Goal: Task Accomplishment & Management: Manage account settings

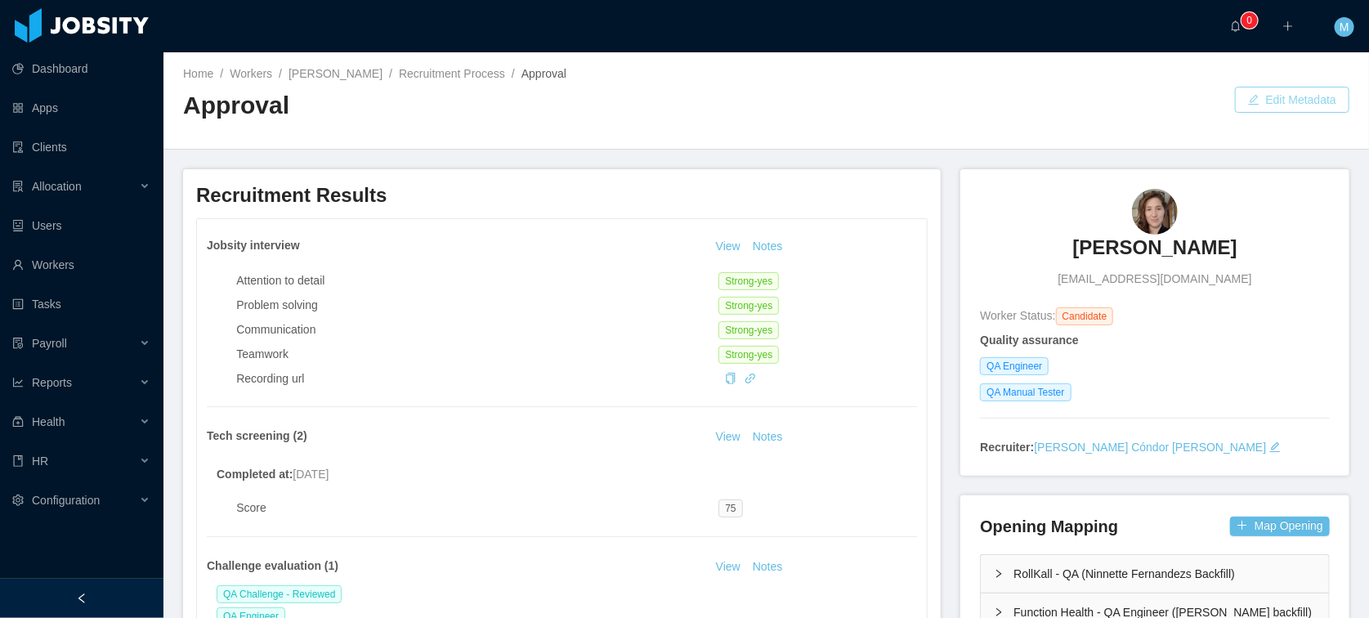
click at [1264, 99] on button "Edit Metadata" at bounding box center [1292, 100] width 114 height 26
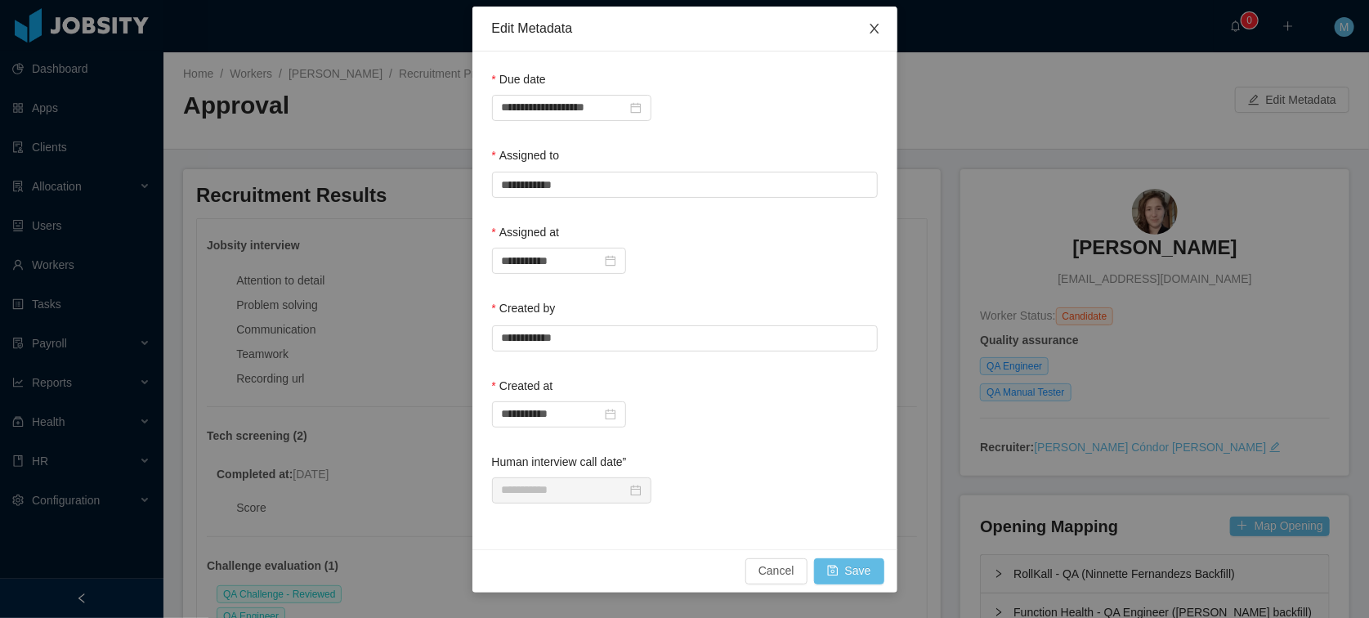
click at [875, 33] on icon "icon: close" at bounding box center [874, 28] width 13 height 13
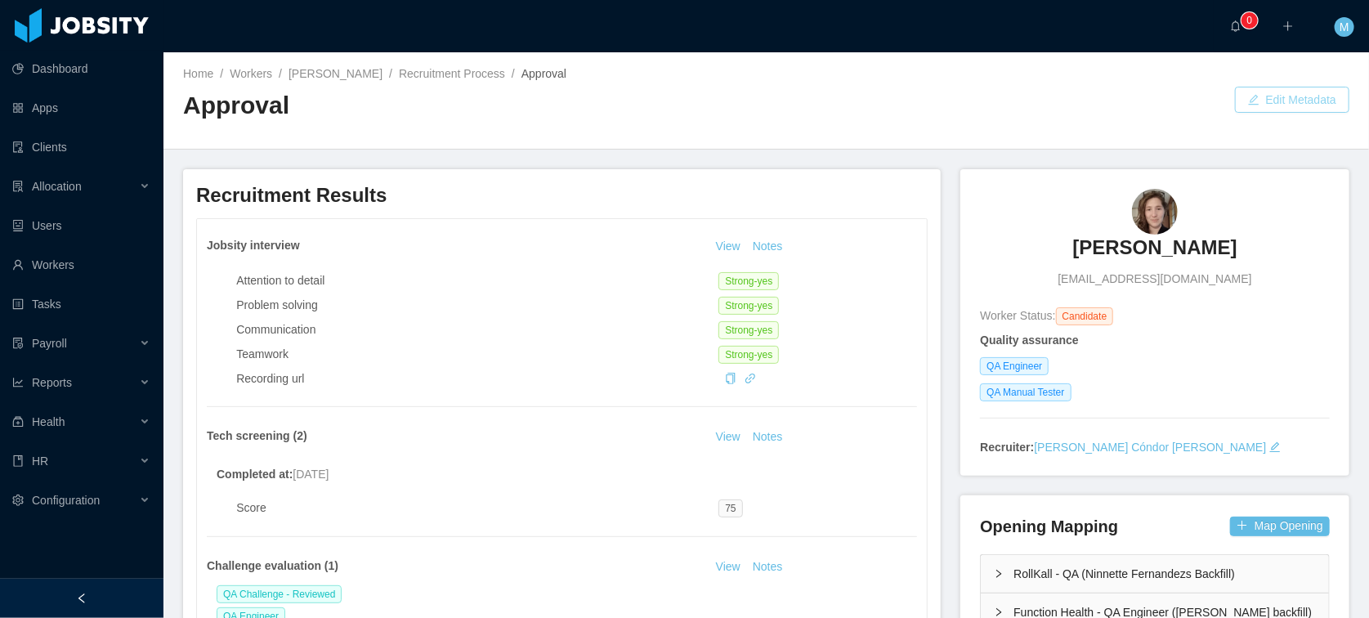
scroll to position [460, 0]
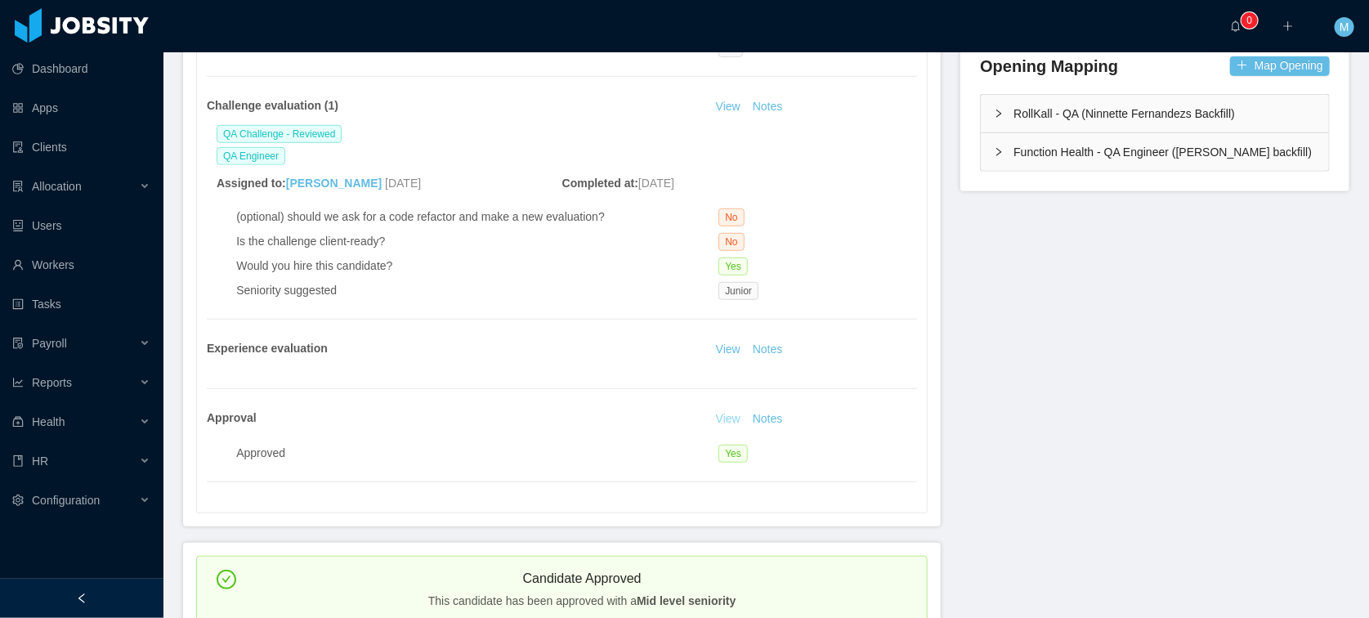
click at [710, 416] on link "View" at bounding box center [728, 418] width 36 height 13
click at [731, 415] on link "View" at bounding box center [728, 418] width 36 height 13
click at [725, 418] on link "View" at bounding box center [728, 418] width 36 height 13
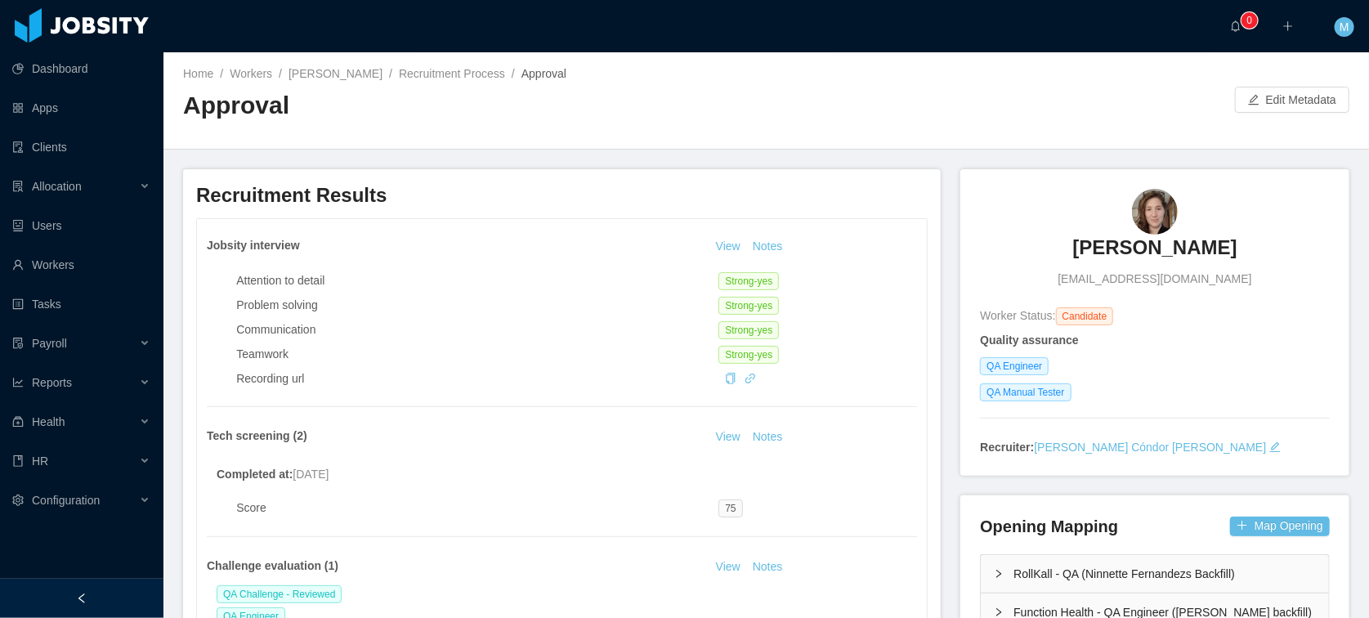
scroll to position [468, 0]
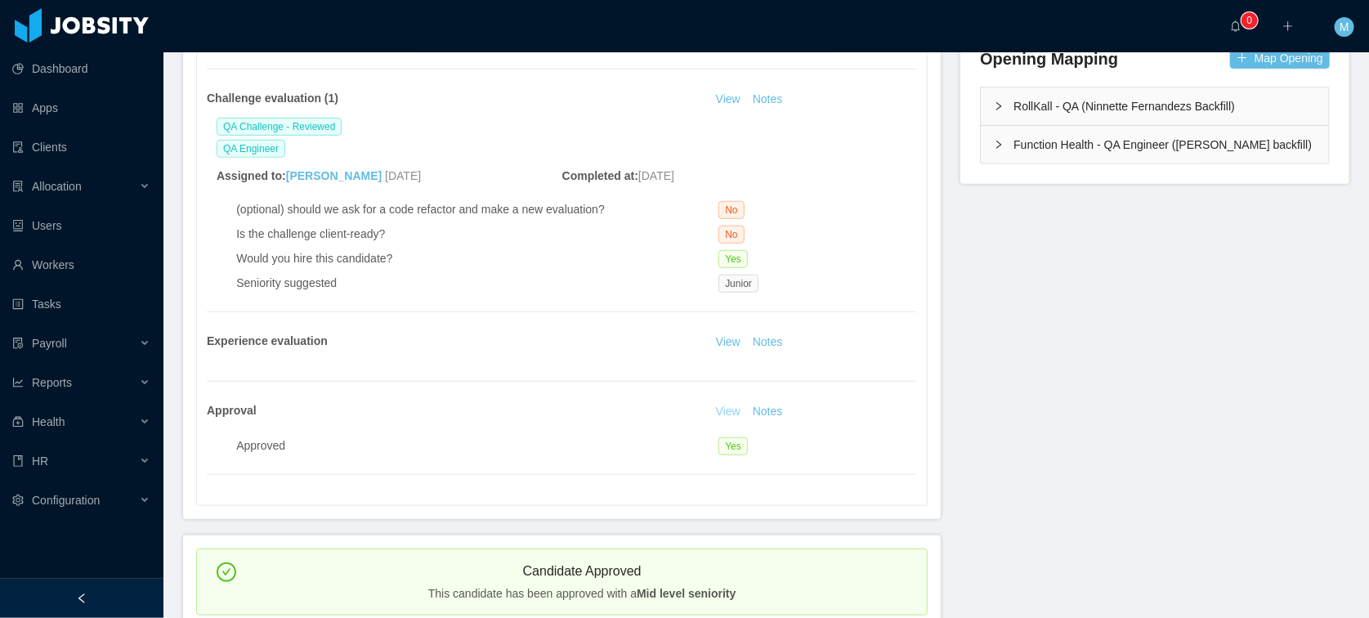
click at [722, 409] on link "View" at bounding box center [728, 411] width 36 height 13
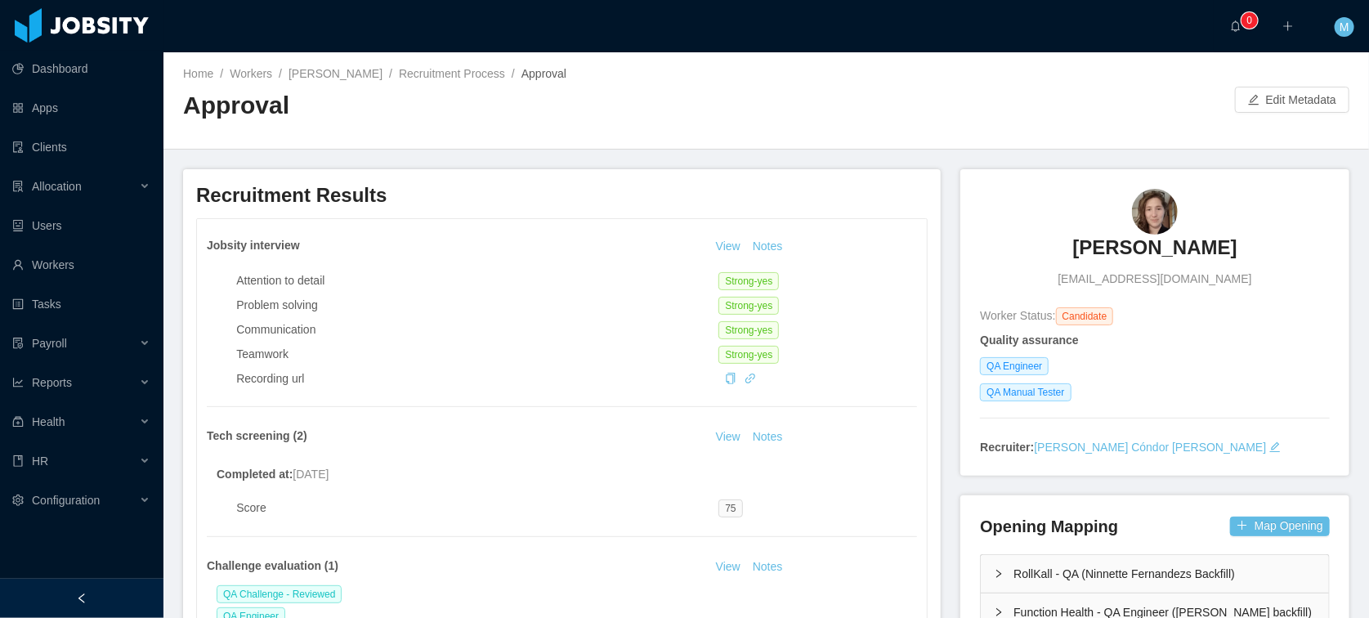
click at [1260, 115] on div "Home / Workers / [PERSON_NAME] / Recruitment Process / Approval / Approval Edit…" at bounding box center [766, 100] width 1206 height 97
click at [1269, 111] on button "Edit Metadata" at bounding box center [1292, 100] width 114 height 26
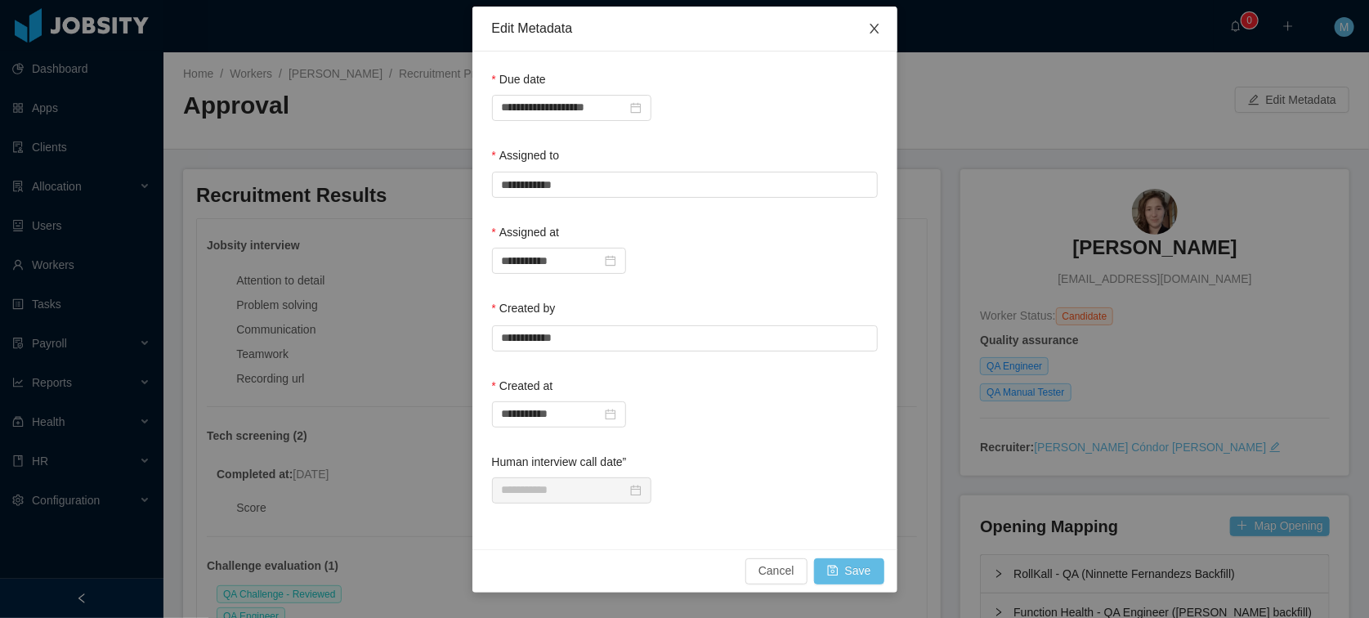
click at [873, 36] on span "Close" at bounding box center [875, 30] width 46 height 46
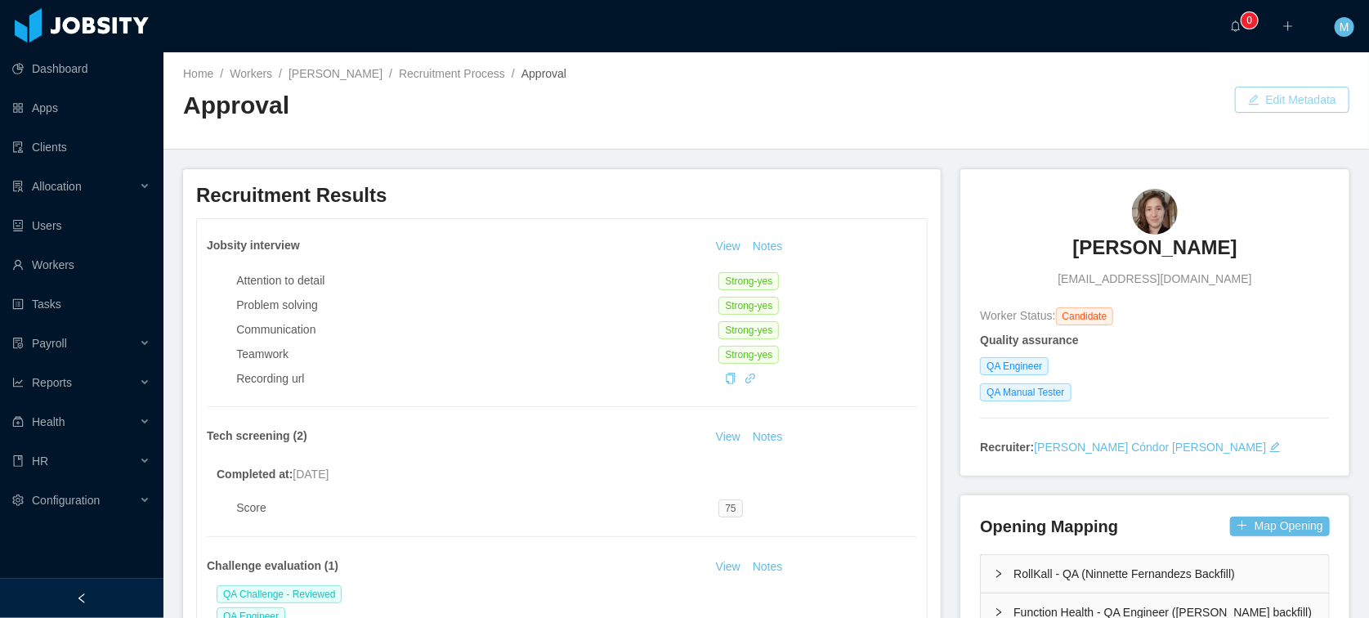
click at [1262, 109] on button "Edit Metadata" at bounding box center [1292, 100] width 114 height 26
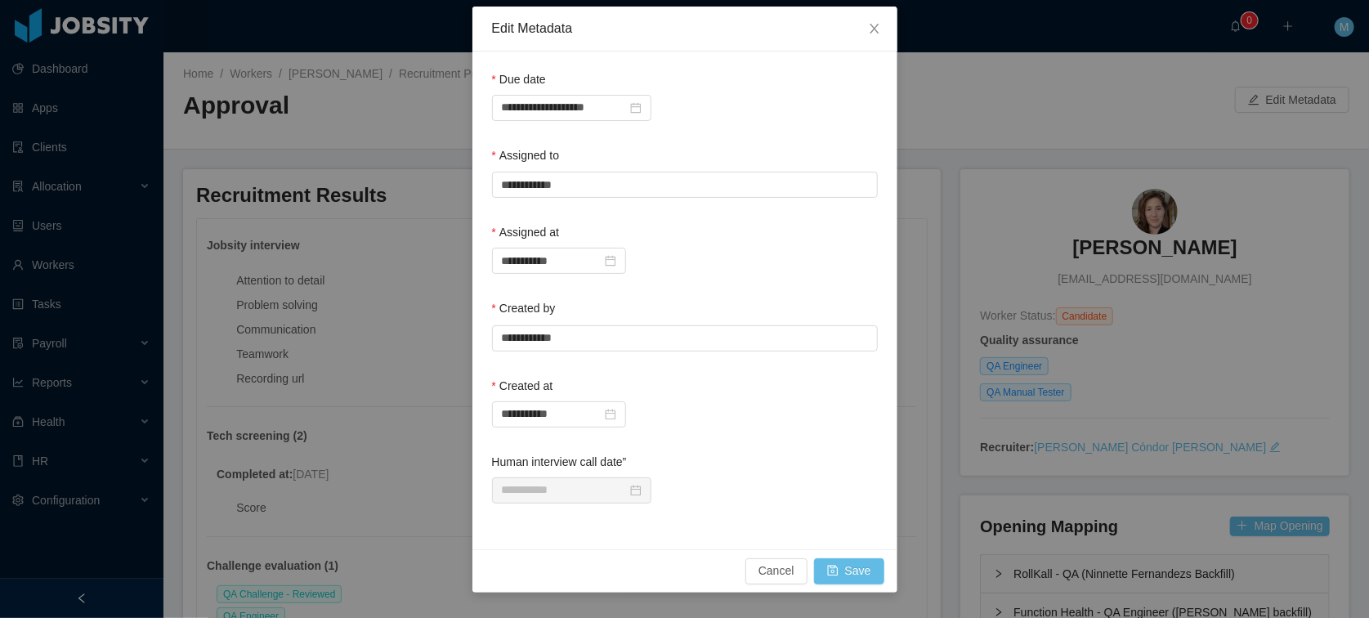
click at [620, 203] on div "**********" at bounding box center [685, 176] width 386 height 58
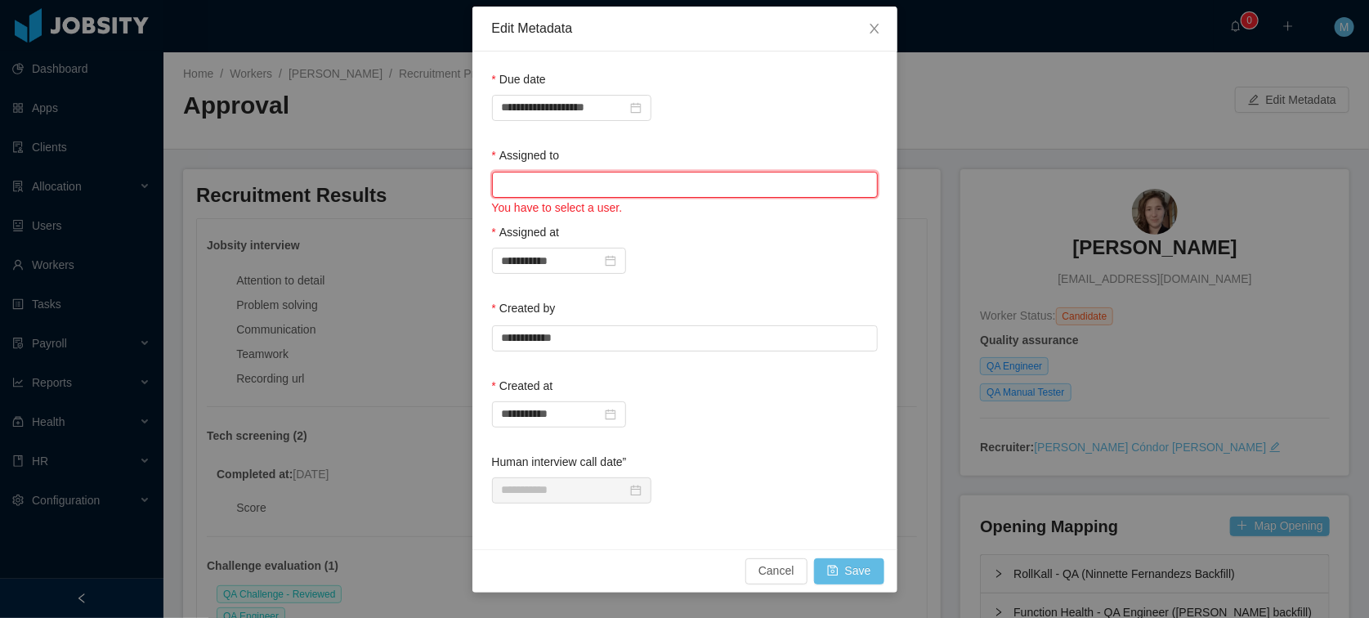
click at [611, 190] on input "text" at bounding box center [685, 185] width 386 height 26
click at [786, 580] on button "Cancel" at bounding box center [776, 571] width 62 height 26
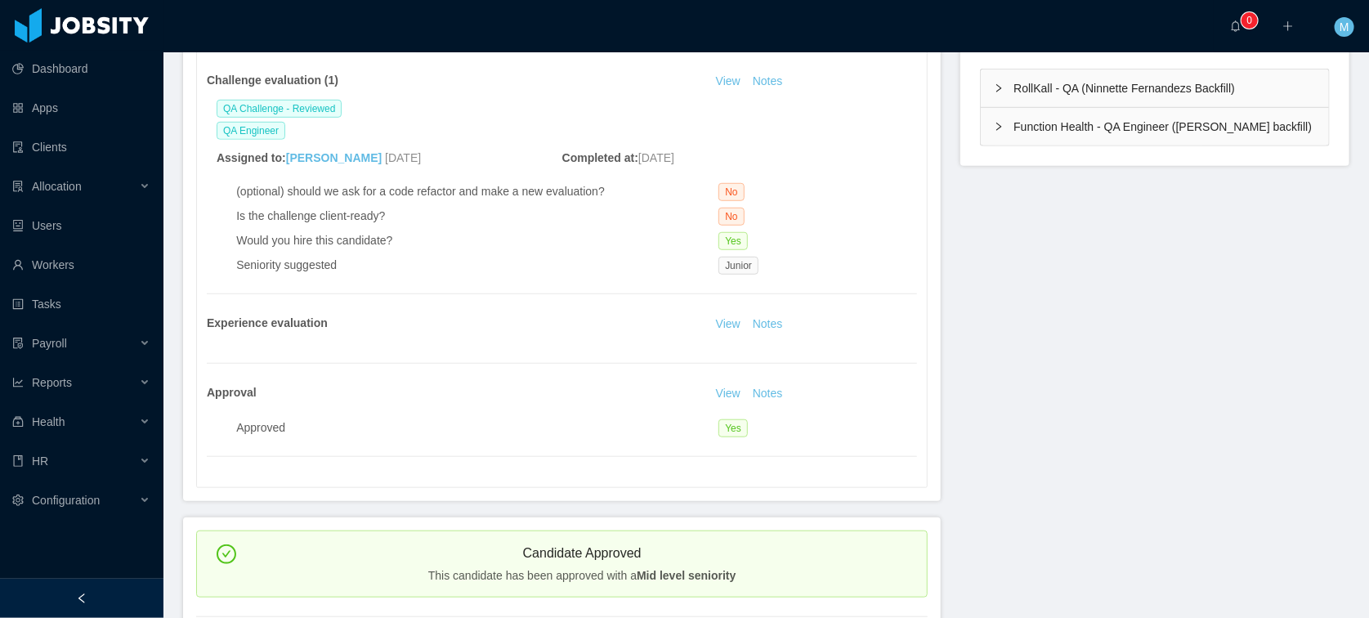
scroll to position [562, 0]
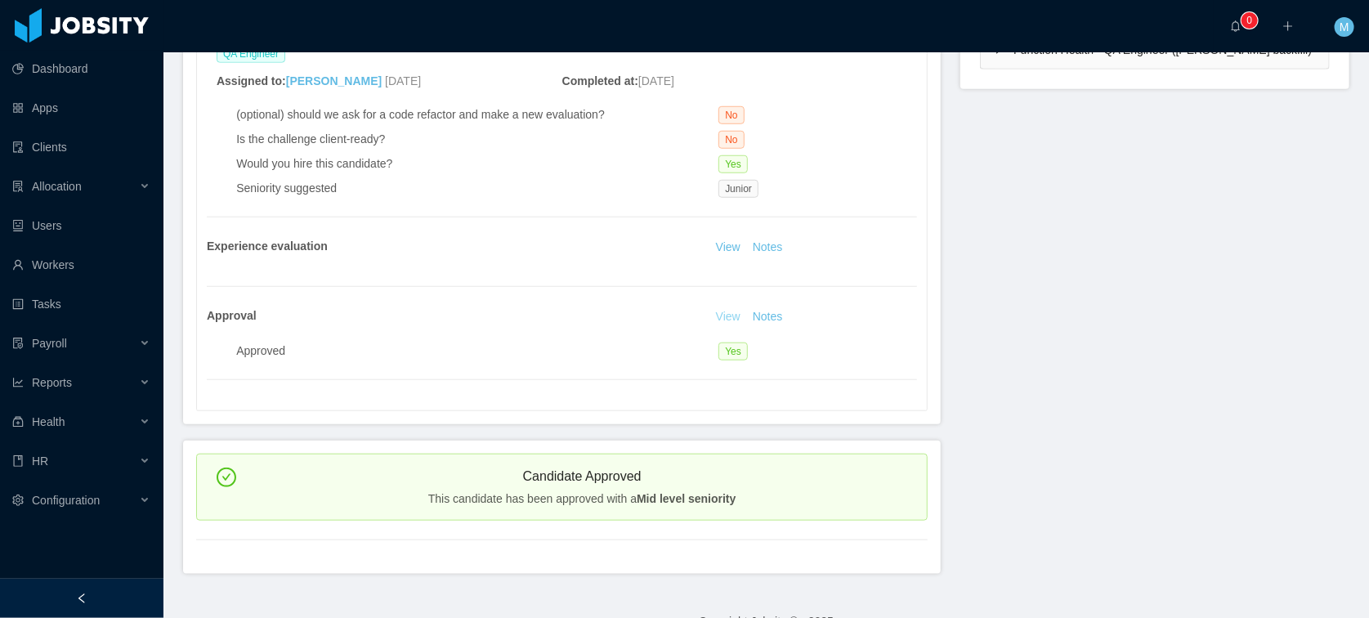
click at [718, 318] on link "View" at bounding box center [728, 316] width 36 height 13
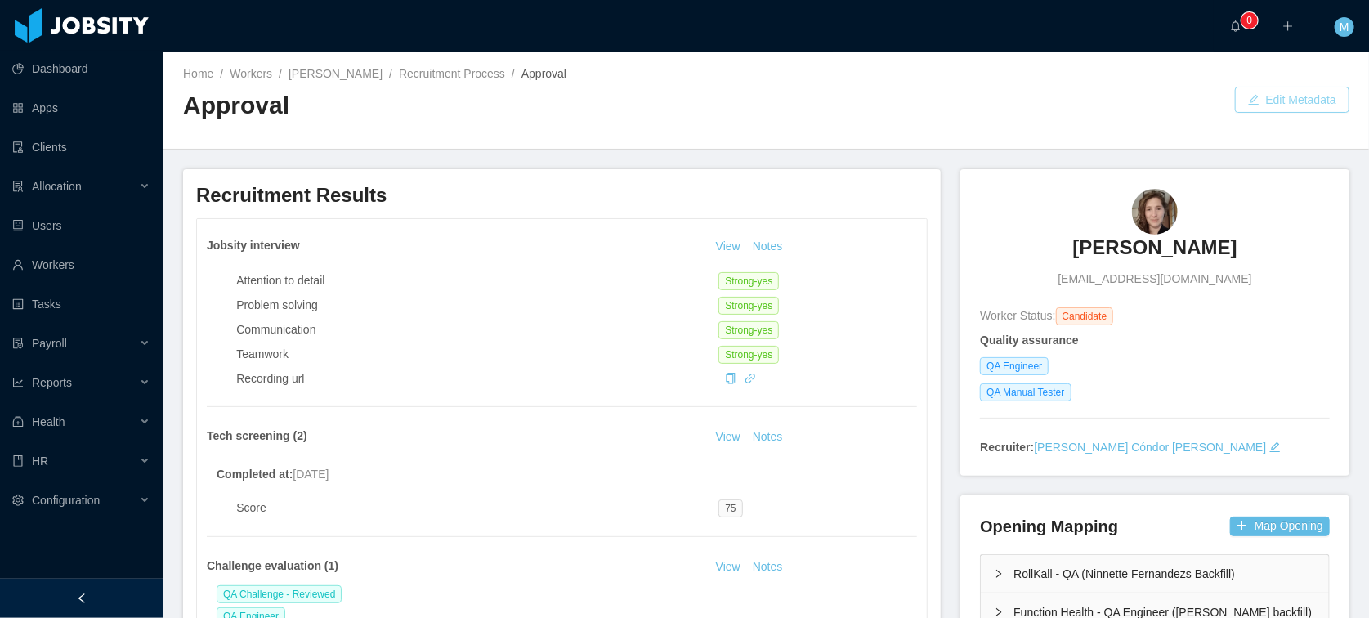
click at [1264, 96] on button "Edit Metadata" at bounding box center [1292, 100] width 114 height 26
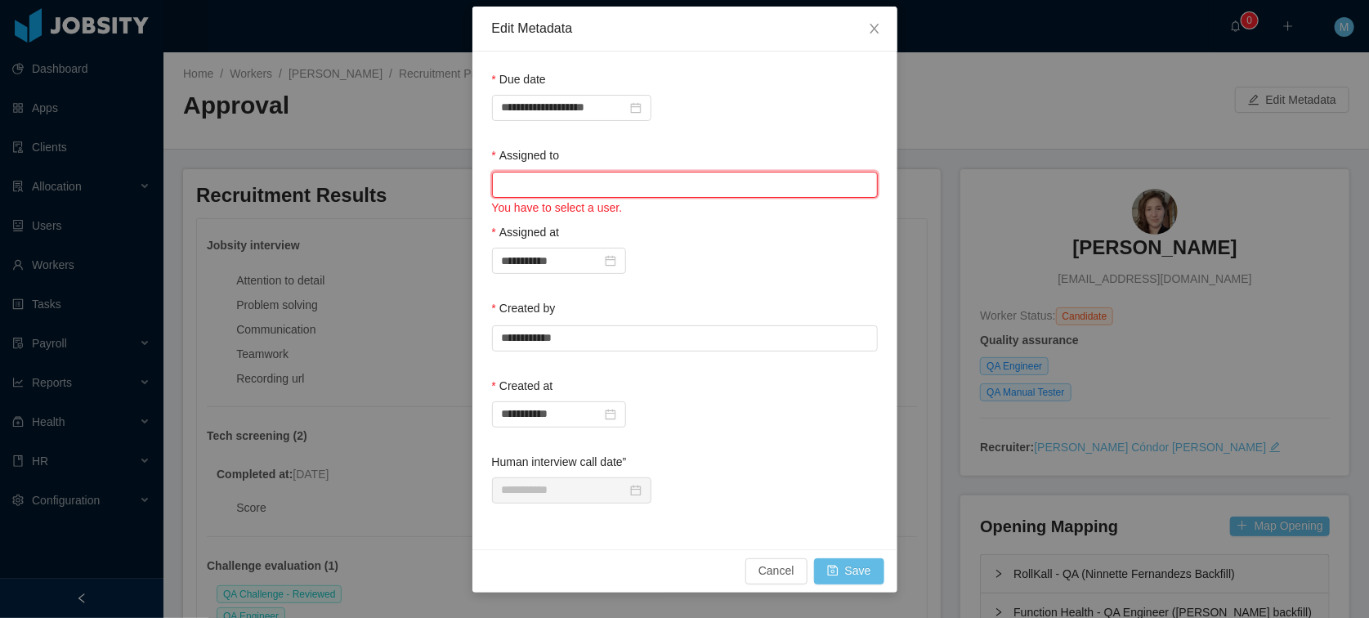
click at [602, 183] on input "text" at bounding box center [685, 185] width 386 height 26
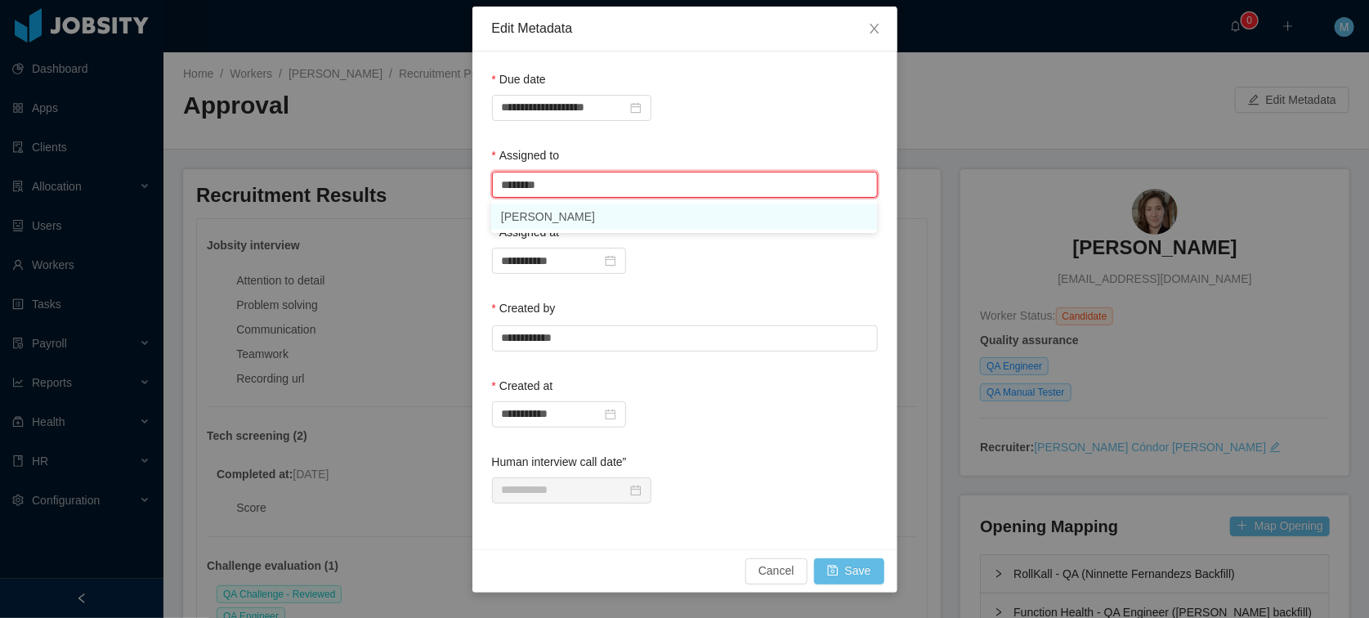
click at [595, 217] on li "Mauricio Lopez" at bounding box center [684, 217] width 386 height 26
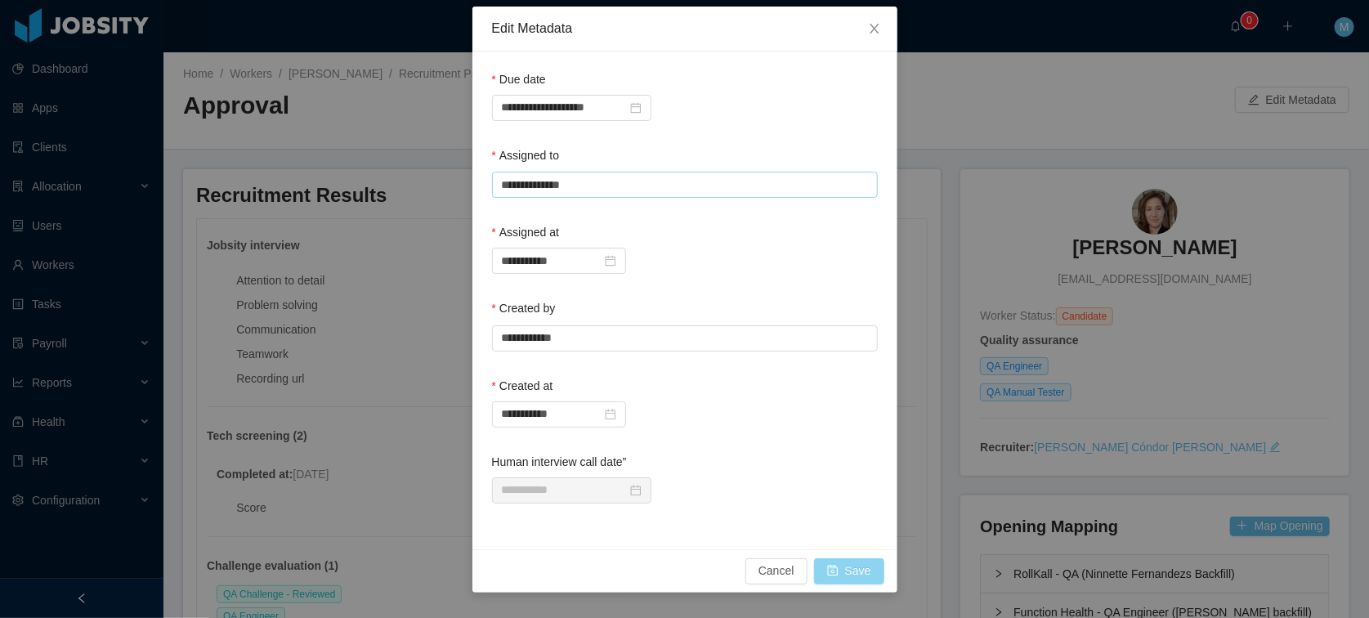
type input "**********"
click at [860, 570] on button "Save" at bounding box center [849, 571] width 70 height 26
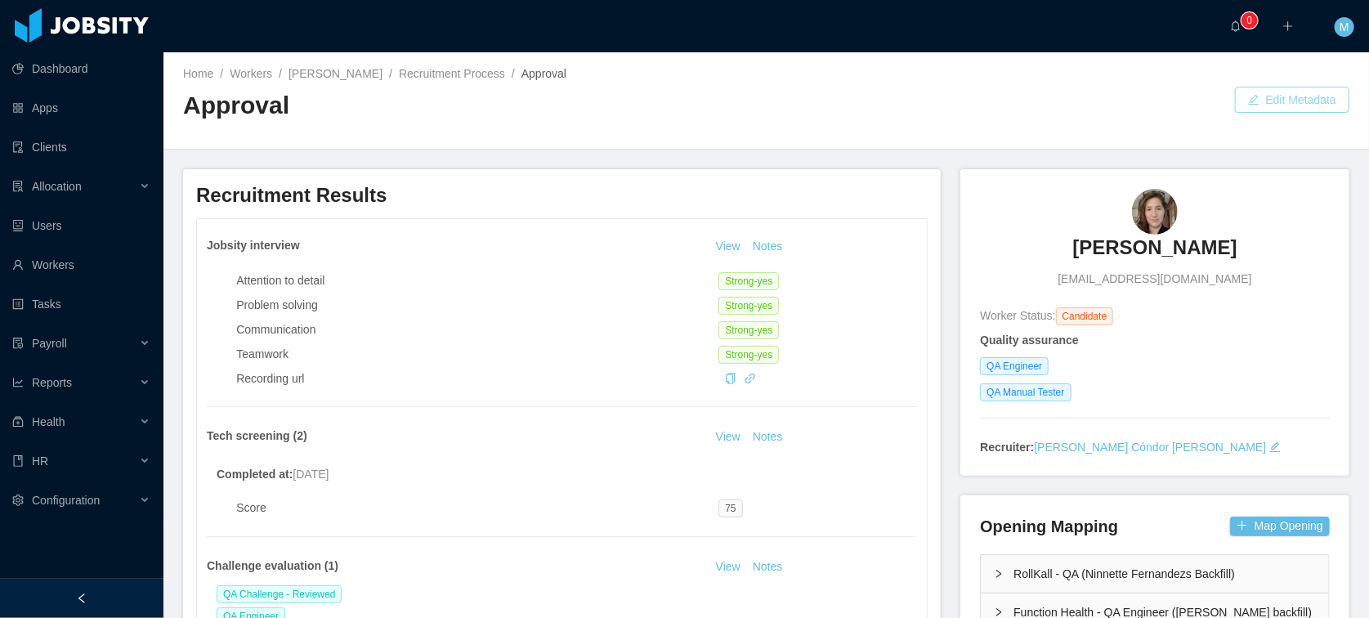
click at [1261, 100] on button "Edit Metadata" at bounding box center [1292, 100] width 114 height 26
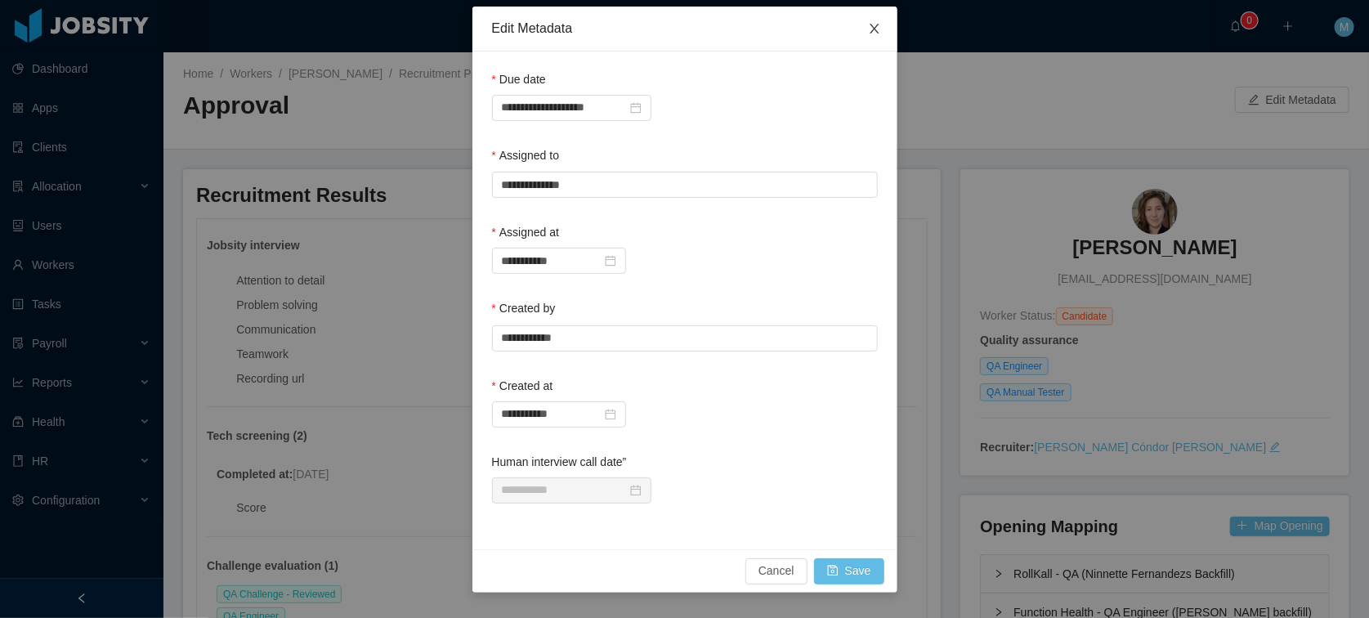
click at [879, 29] on icon "icon: close" at bounding box center [874, 28] width 13 height 13
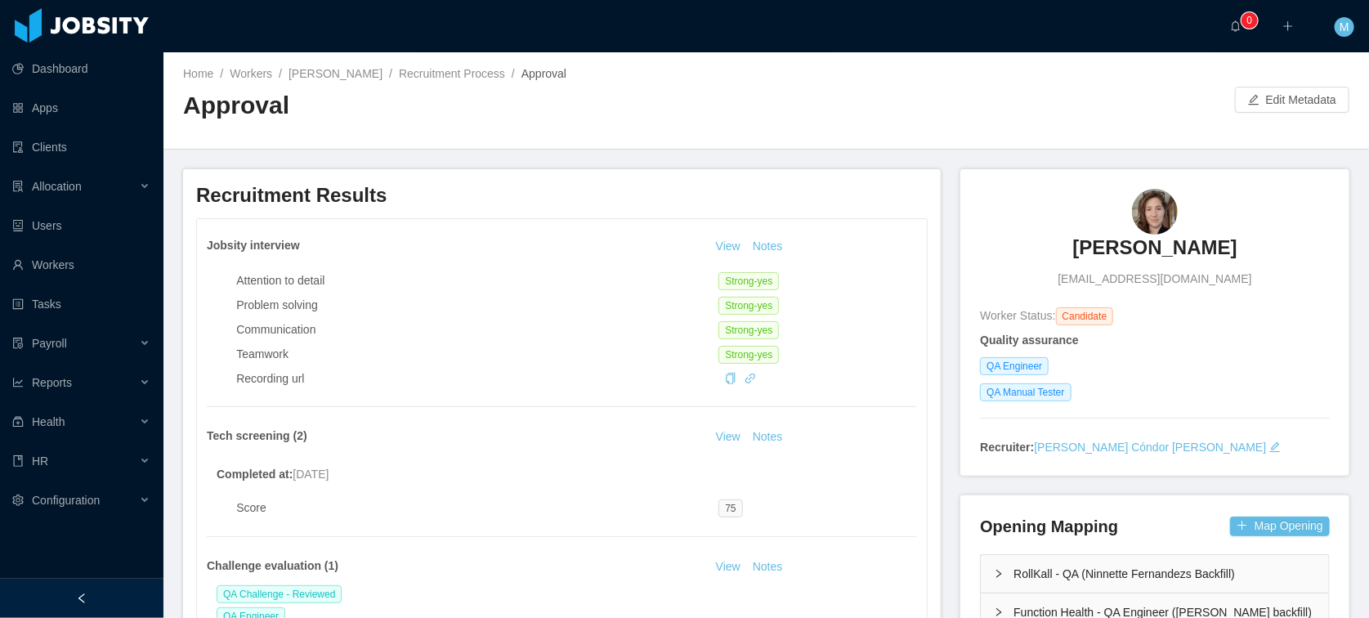
click at [821, 67] on div "Home / Workers / Antonia Castells / Recruitment Process / Approval / Approval E…" at bounding box center [766, 100] width 1206 height 97
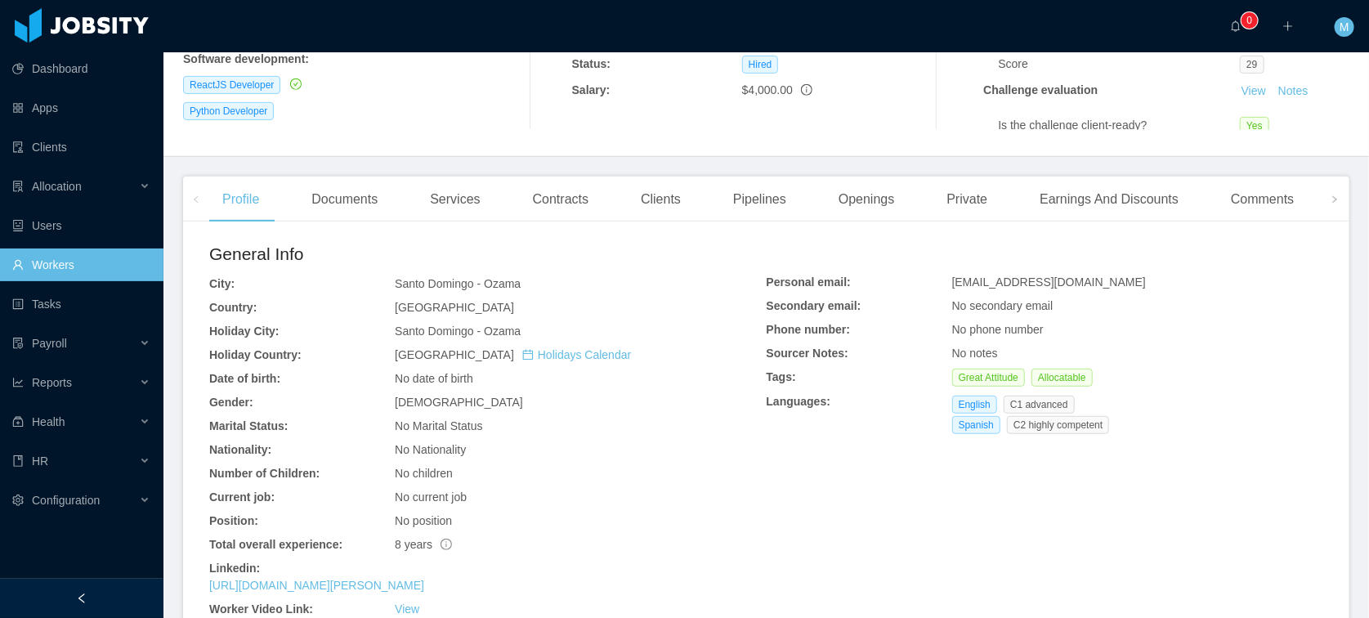
scroll to position [618, 0]
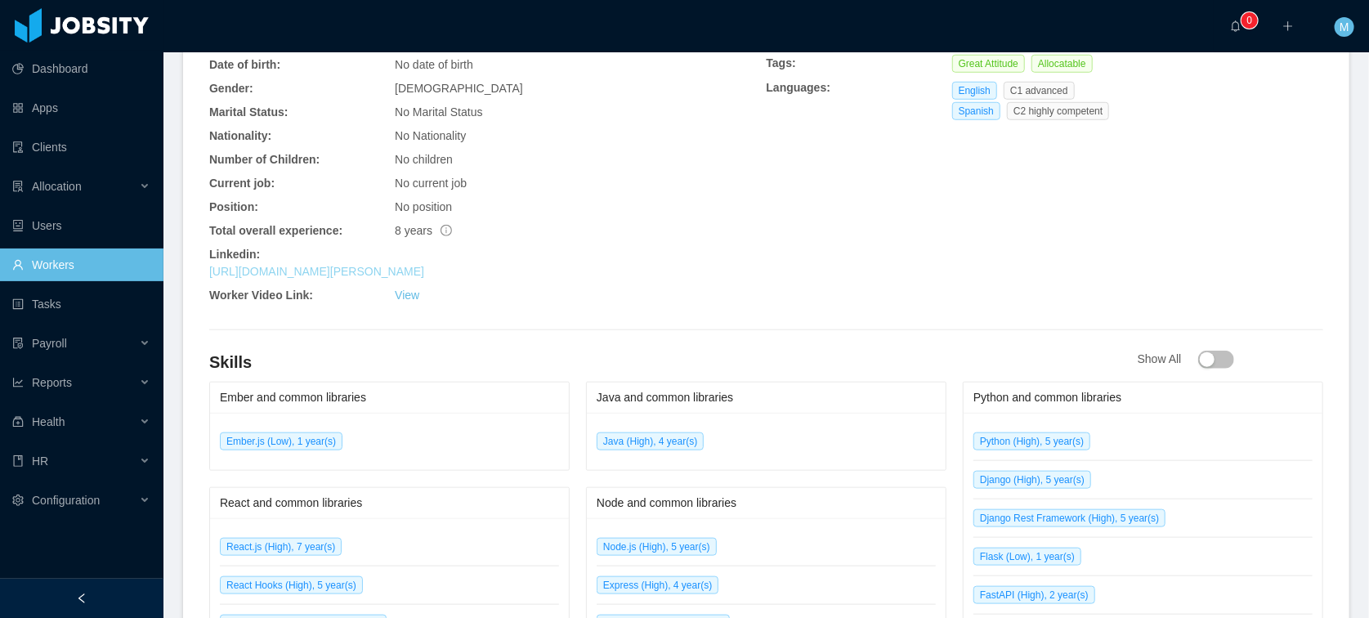
click at [424, 272] on link "[URL][DOMAIN_NAME][PERSON_NAME]" at bounding box center [316, 271] width 215 height 13
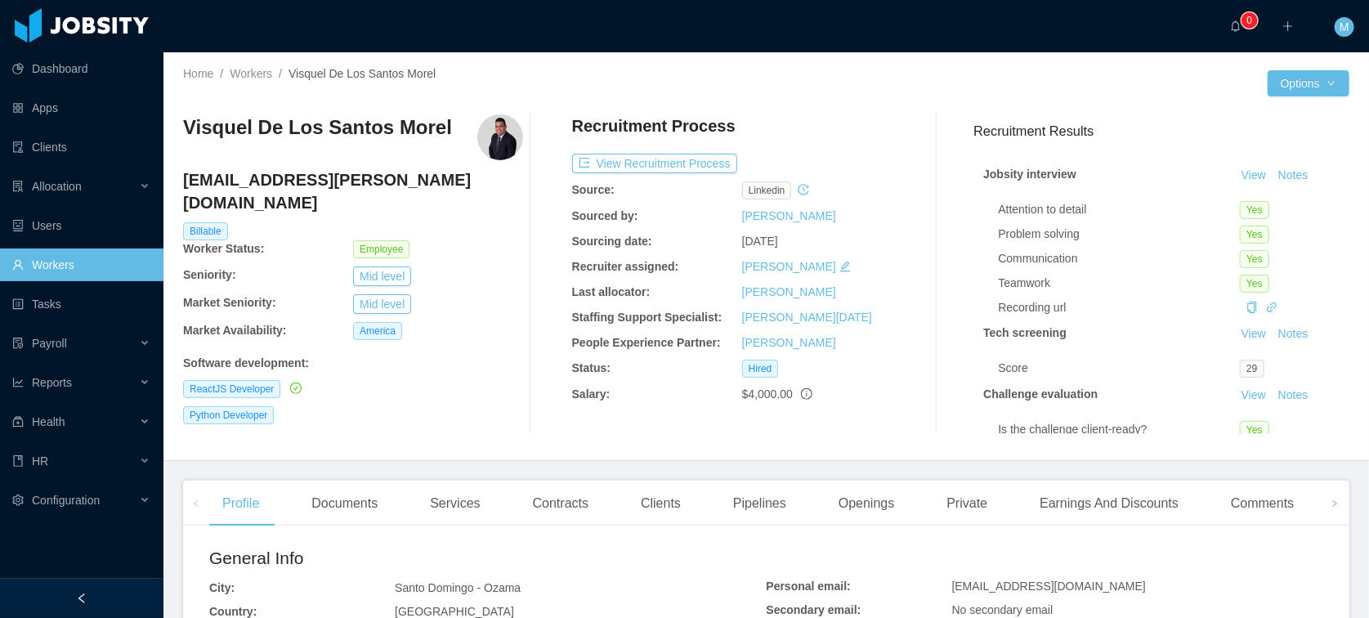
scroll to position [134, 0]
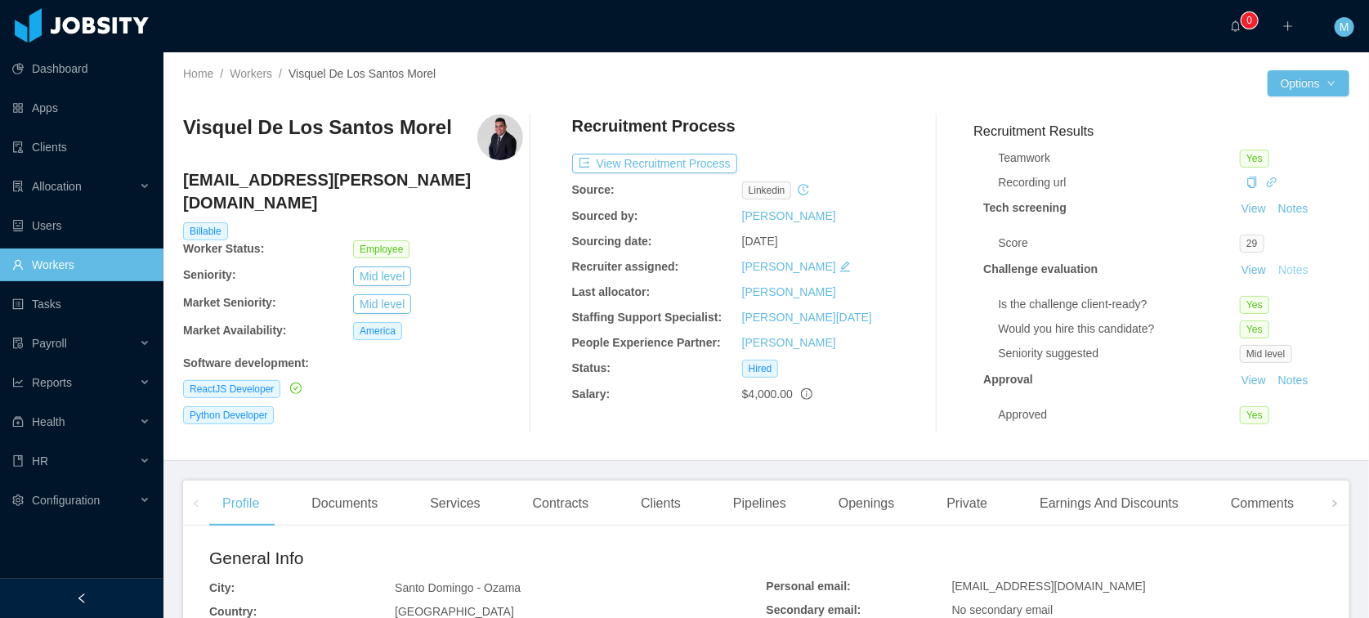
click at [1281, 261] on button "Notes" at bounding box center [1293, 271] width 43 height 20
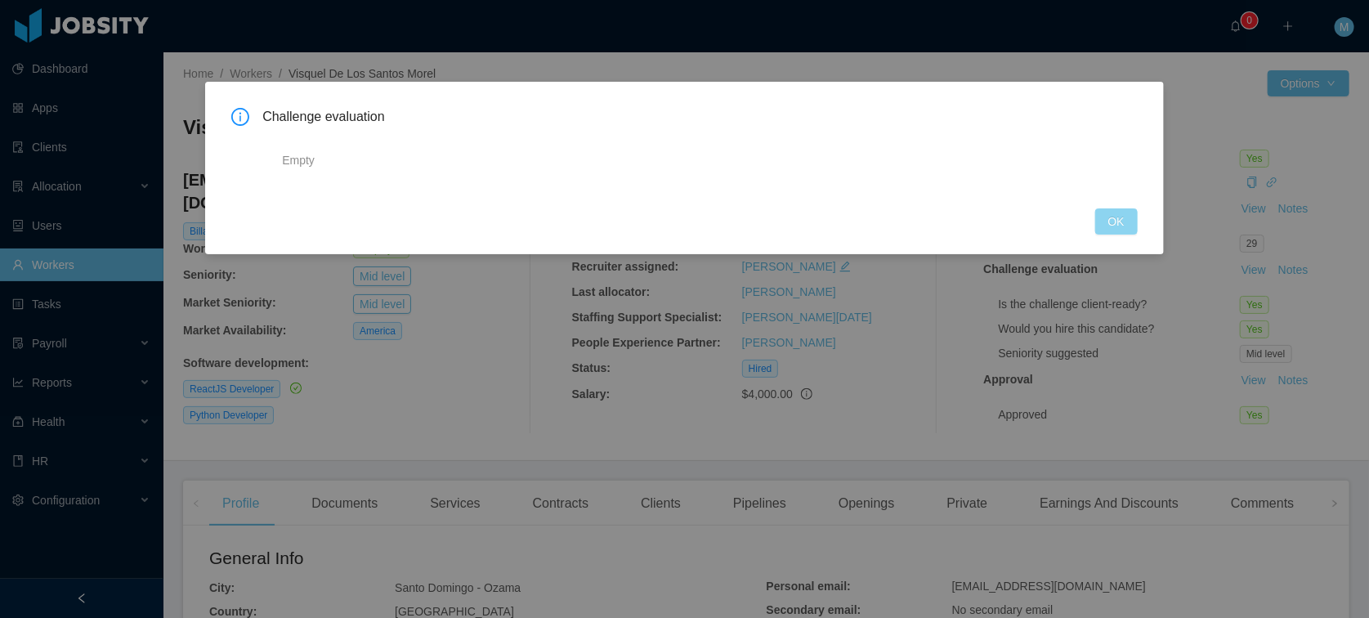
click at [1130, 225] on button "OK" at bounding box center [1116, 221] width 43 height 26
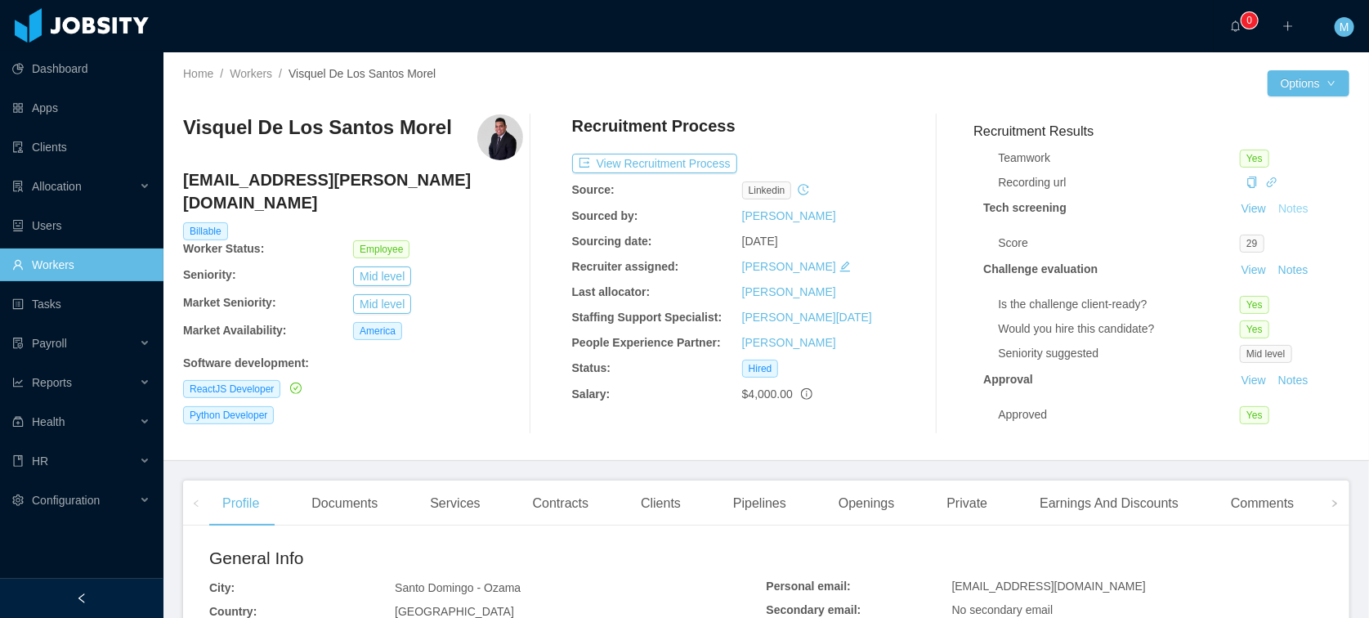
click at [1277, 201] on button "Notes" at bounding box center [1293, 209] width 43 height 20
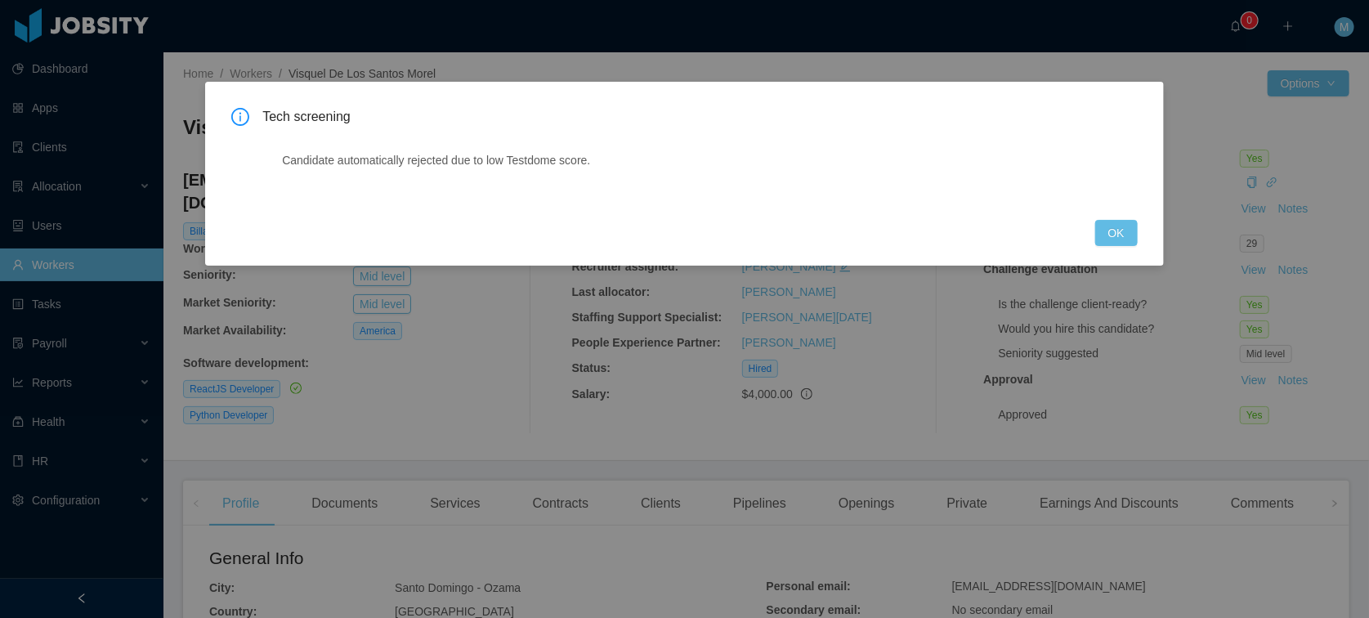
click at [1149, 246] on div "Tech screening Candidate automatically rejected due to low Testdome score. OK" at bounding box center [684, 174] width 959 height 184
click at [1122, 235] on button "OK" at bounding box center [1116, 233] width 43 height 26
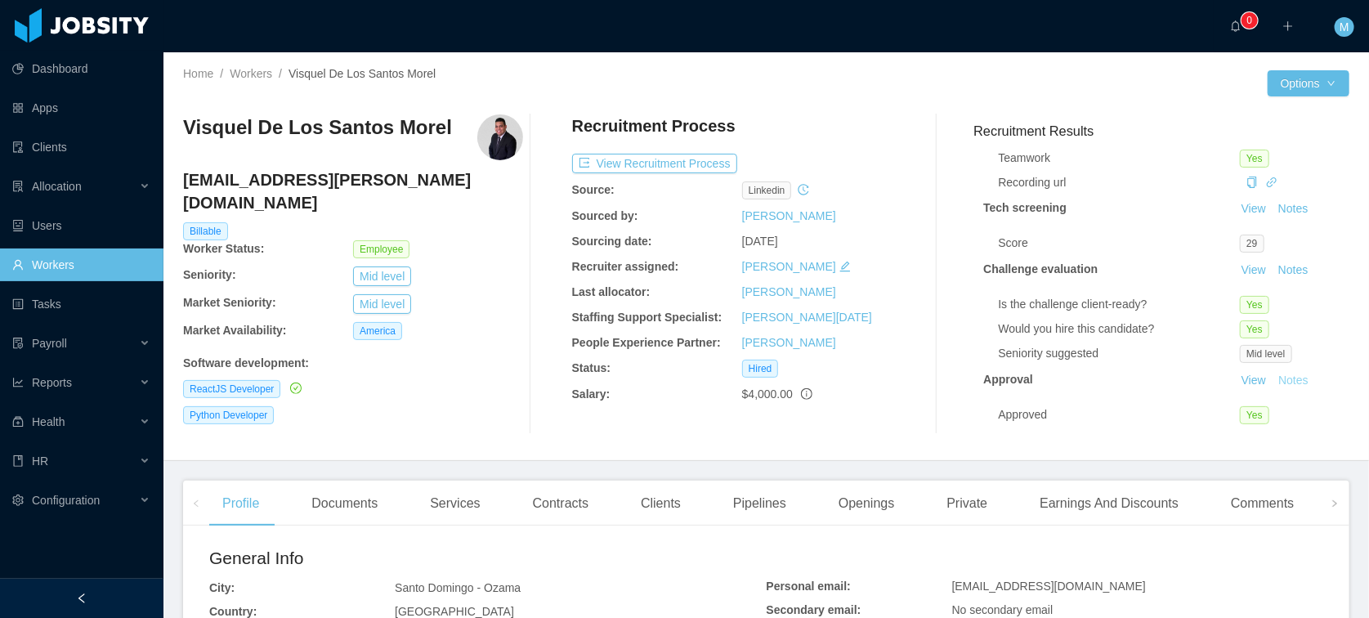
click at [1284, 371] on button "Notes" at bounding box center [1293, 381] width 43 height 20
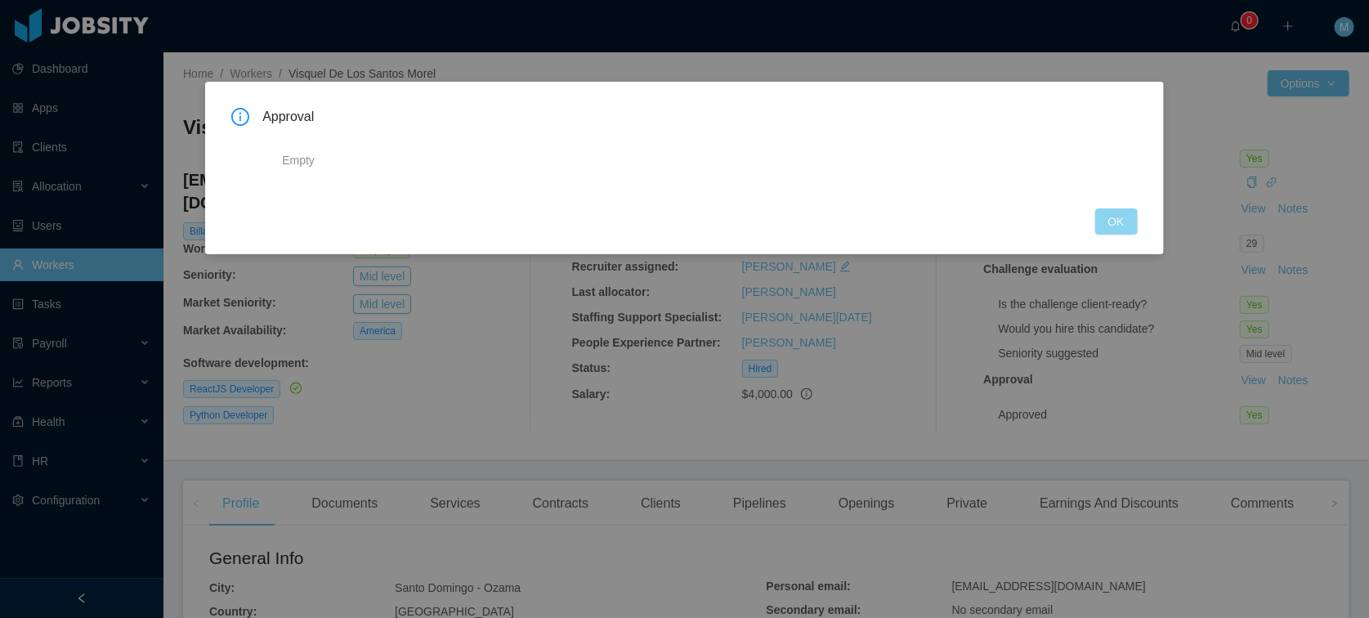
click at [1128, 228] on button "OK" at bounding box center [1116, 221] width 43 height 26
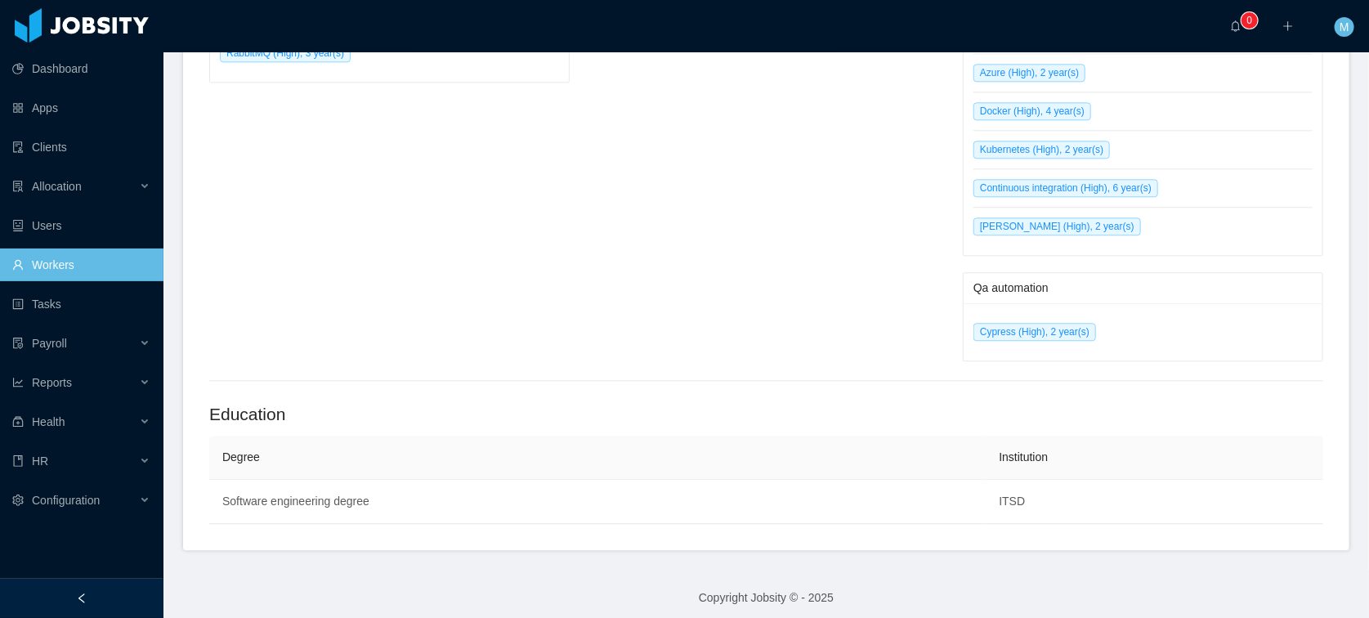
scroll to position [0, 0]
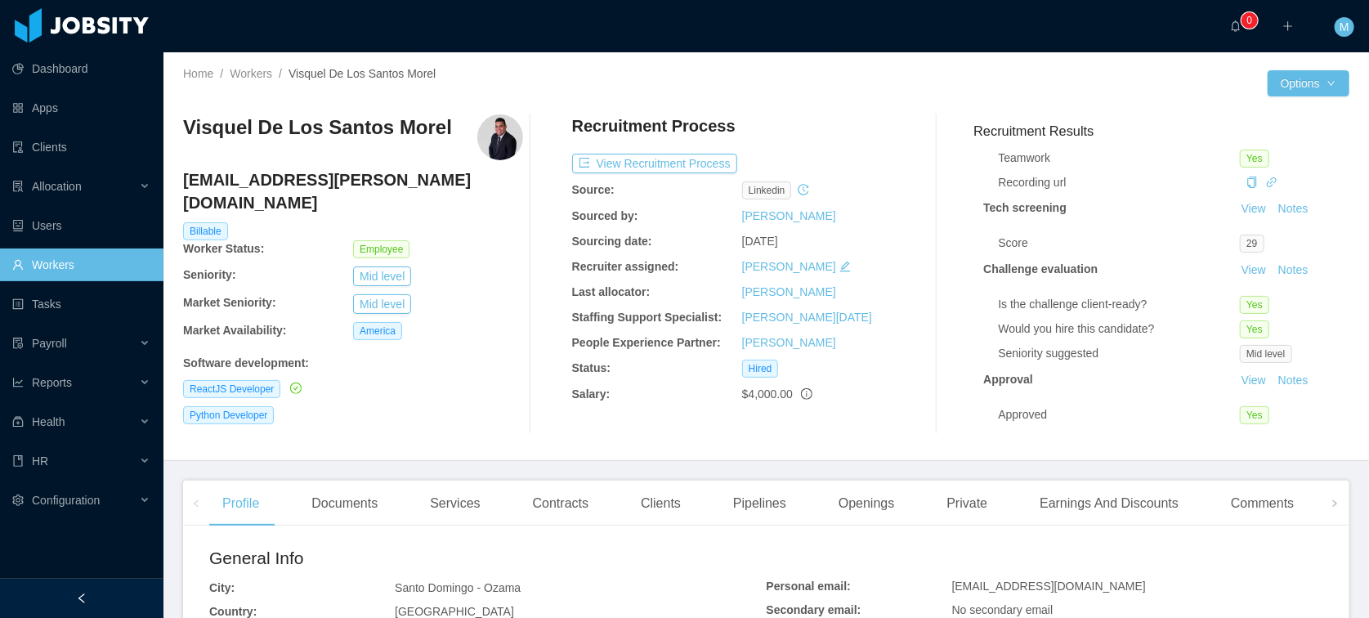
click at [926, 143] on div at bounding box center [936, 274] width 48 height 320
